Goal: Information Seeking & Learning: Learn about a topic

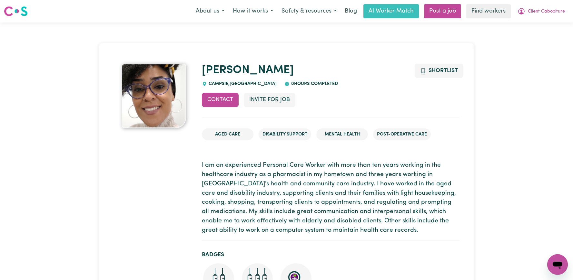
scroll to position [442, 0]
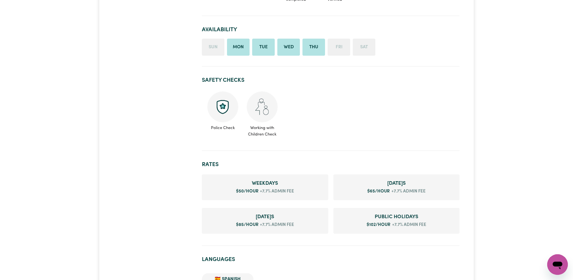
scroll to position [350, 0]
